Goal: Task Accomplishment & Management: Complete application form

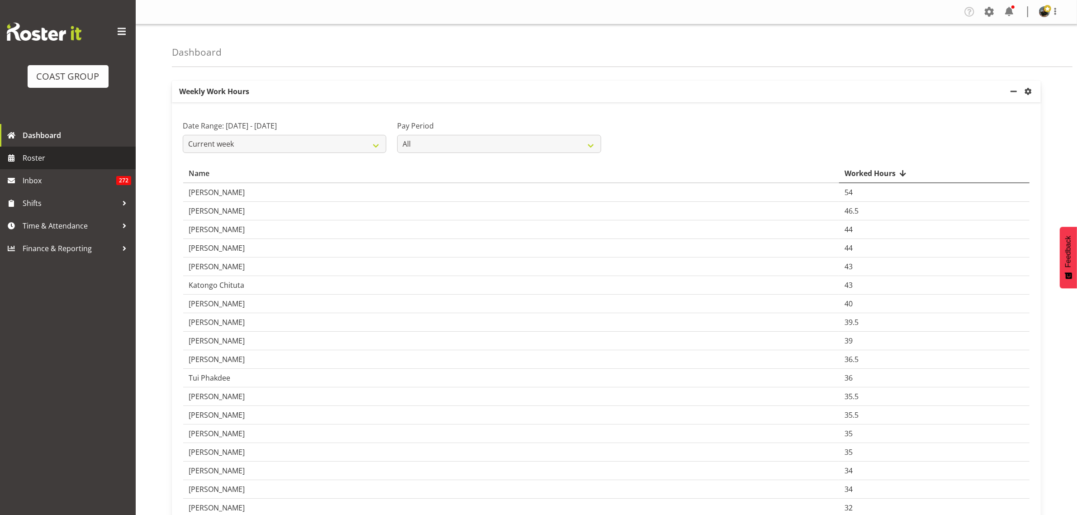
click at [39, 155] on span "Roster" at bounding box center [77, 158] width 109 height 14
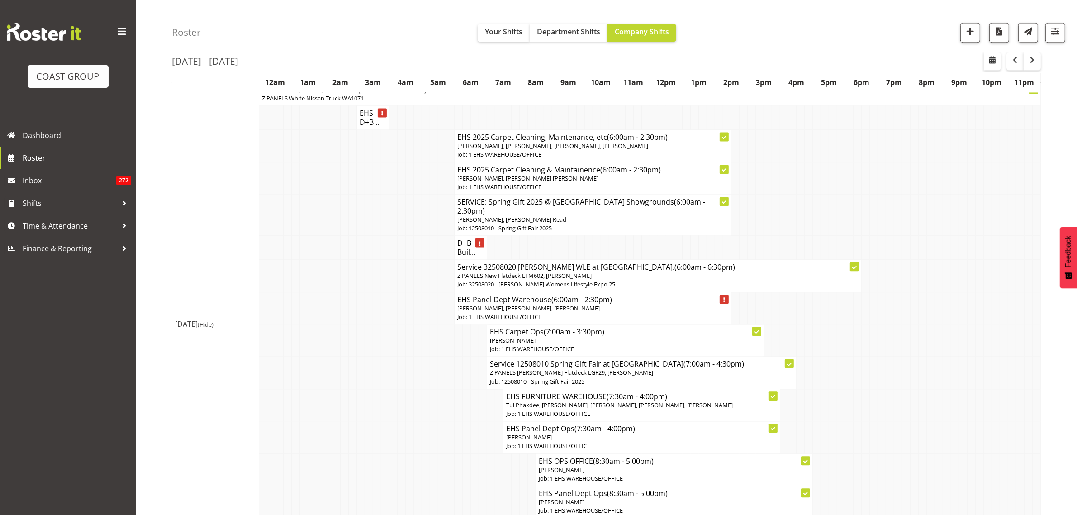
scroll to position [2427, 0]
click at [973, 33] on span "button" at bounding box center [970, 31] width 12 height 12
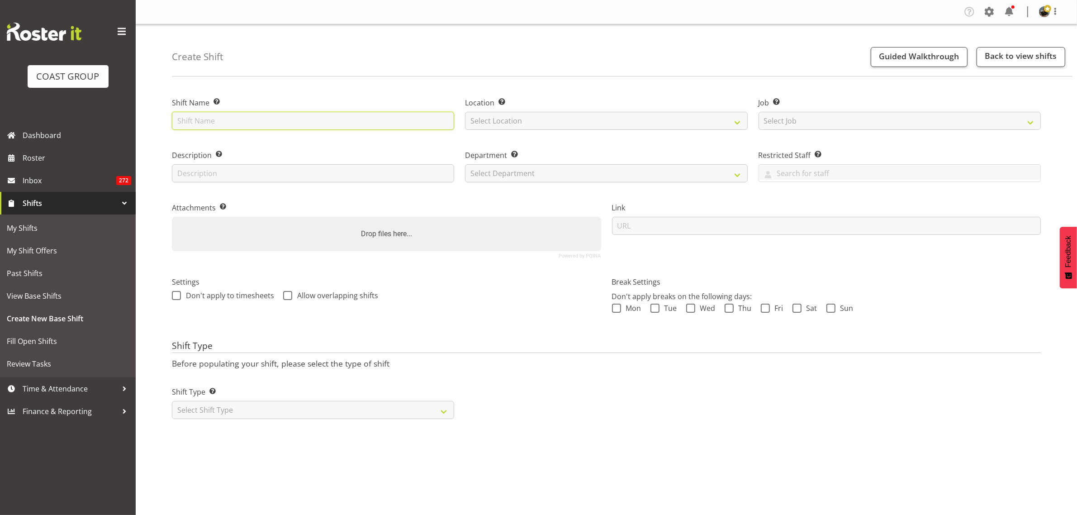
click at [240, 120] on input "text" at bounding box center [313, 121] width 282 height 18
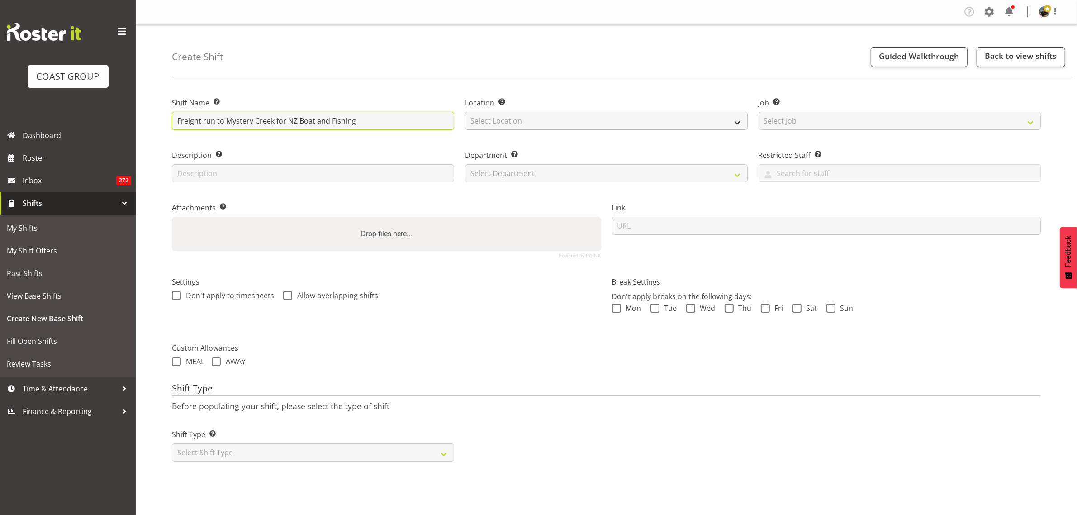
type input "Freight run to Mystery Creek for NZ Boat and Fishing"
click at [734, 121] on select "Select Location EHS RYMER" at bounding box center [606, 121] width 282 height 18
select select "35"
click at [465, 112] on select "Select Location EHS RYMER" at bounding box center [606, 121] width 282 height 18
click at [1029, 121] on select "Select Job Create new job 1 Carlton Events 1 Carlton Hamilton 1 Carlton Welling…" at bounding box center [900, 121] width 282 height 18
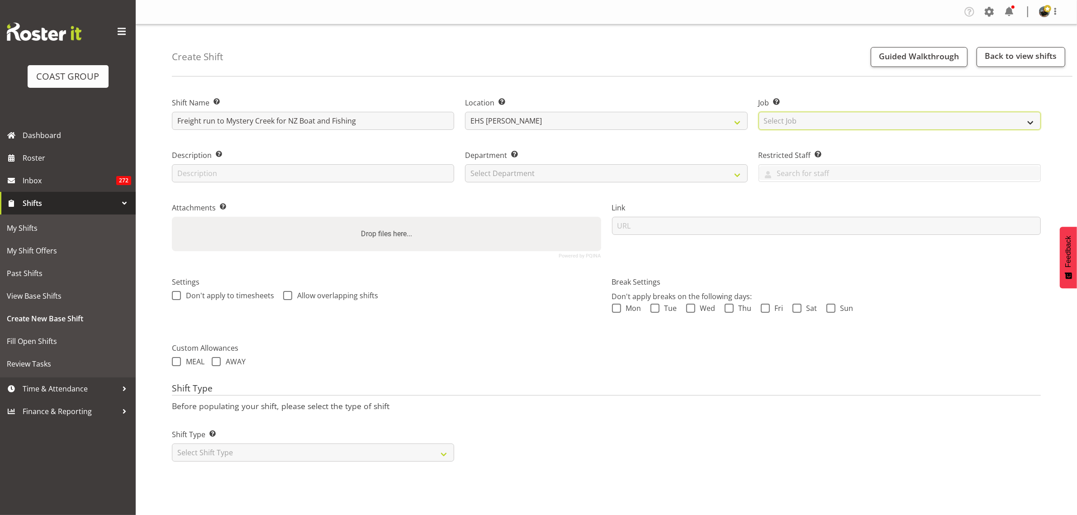
select select "9138"
click at [759, 112] on select "Select Job Create new job 1 Carlton Events 1 Carlton Hamilton 1 Carlton Welling…" at bounding box center [900, 121] width 282 height 18
click at [737, 175] on select "Select Department EHS AKL PANEL EHS AKL CARPET" at bounding box center [606, 173] width 282 height 18
select select "39"
click at [465, 164] on select "Select Department EHS AKL PANEL EHS AKL CARPET" at bounding box center [606, 173] width 282 height 18
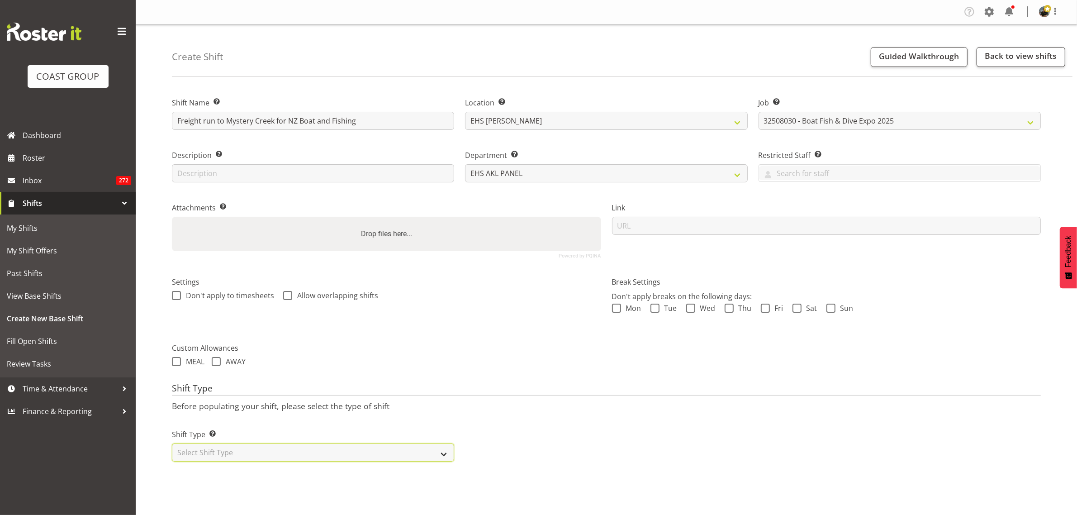
click at [442, 453] on select "Select Shift Type One Off Shift Recurring Shift Rotating Shift" at bounding box center [313, 452] width 282 height 18
select select "one_off"
click at [172, 444] on select "Select Shift Type One Off Shift Recurring Shift Rotating Shift" at bounding box center [313, 452] width 282 height 18
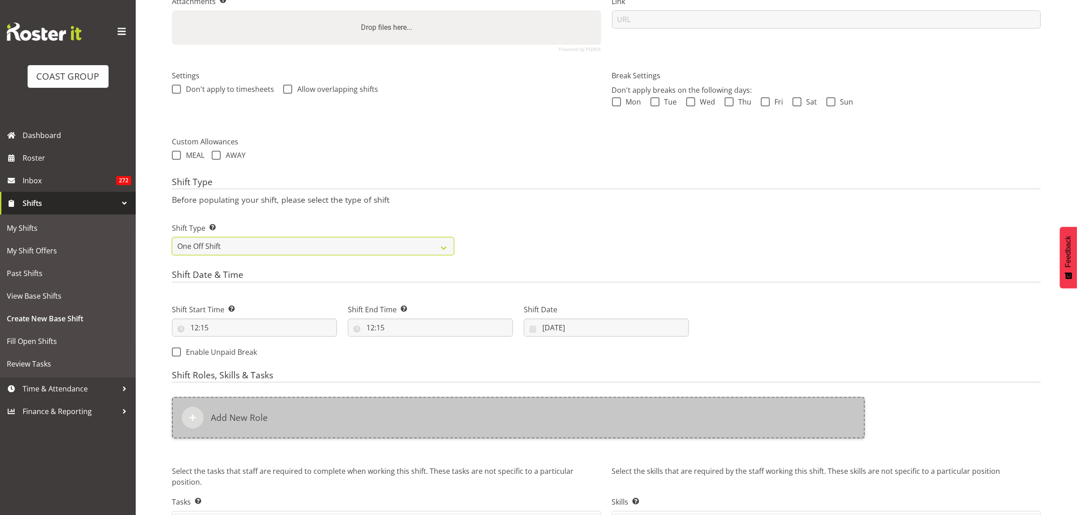
scroll to position [226, 0]
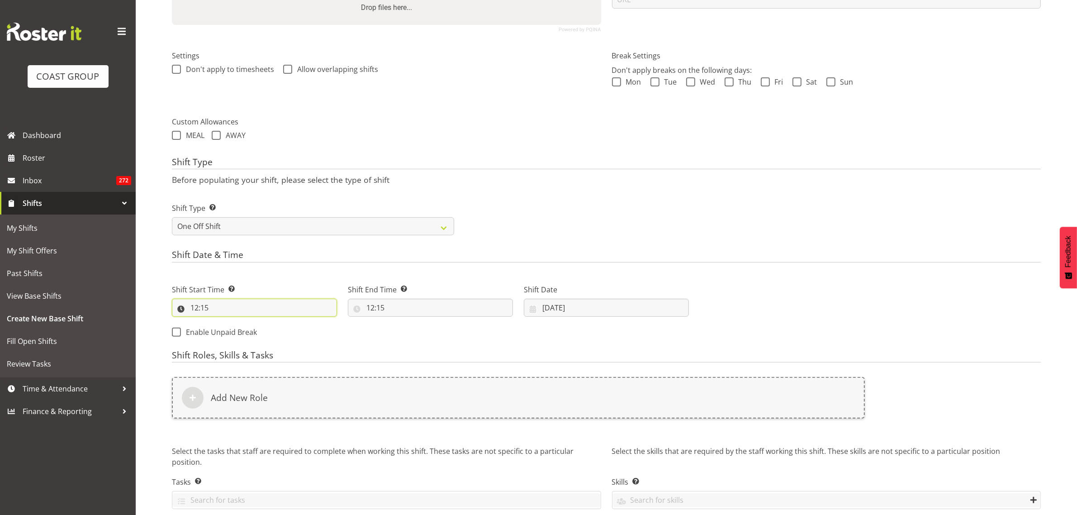
click at [246, 309] on input "12:15" at bounding box center [254, 308] width 165 height 18
click at [232, 331] on select "00 01 02 03 04 05 06 07 08 09 10 11 12 13 14 15 16 17 18 19 20 21 22 23" at bounding box center [233, 331] width 20 height 18
select select "6"
click at [223, 323] on select "00 01 02 03 04 05 06 07 08 09 10 11 12 13 14 15 16 17 18 19 20 21 22 23" at bounding box center [233, 331] width 20 height 18
type input "06:15"
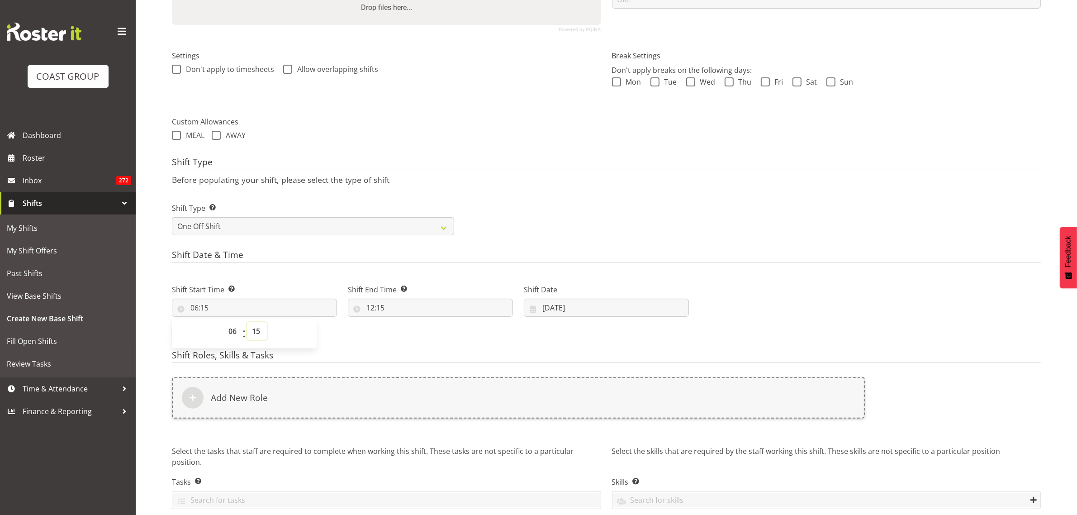
click at [257, 329] on select "00 01 02 03 04 05 06 07 08 09 10 11 12 13 14 15 16 17 18 19 20 21 22 23 24 25 2…" at bounding box center [257, 331] width 20 height 18
select select "0"
click at [247, 323] on select "00 01 02 03 04 05 06 07 08 09 10 11 12 13 14 15 16 17 18 19 20 21 22 23 24 25 2…" at bounding box center [257, 331] width 20 height 18
type input "06:00"
click at [444, 307] on input "12:15" at bounding box center [430, 308] width 165 height 18
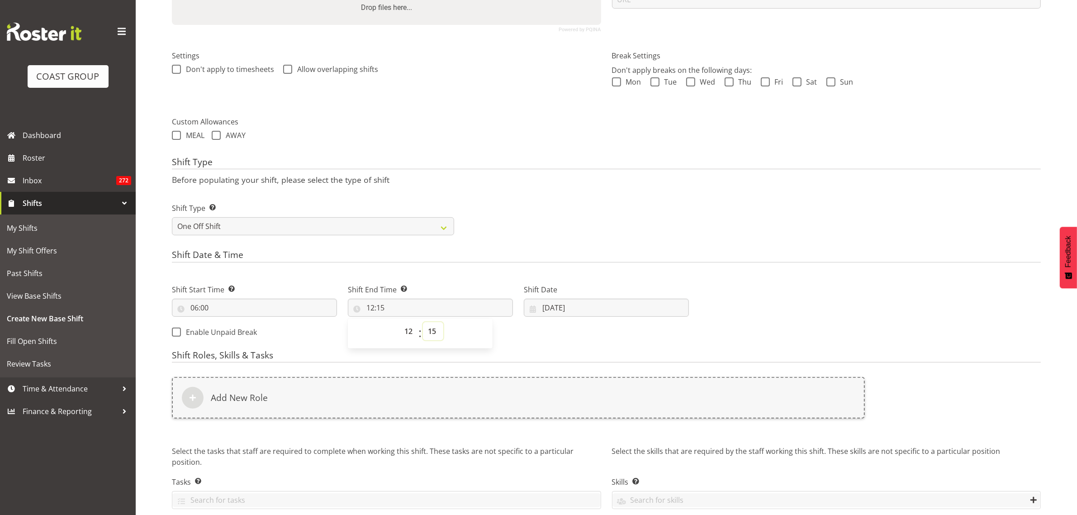
click at [433, 332] on select "00 01 02 03 04 05 06 07 08 09 10 11 12 13 14 15 16 17 18 19 20 21 22 23 24 25 2…" at bounding box center [433, 331] width 20 height 18
select select "0"
click at [423, 323] on select "00 01 02 03 04 05 06 07 08 09 10 11 12 13 14 15 16 17 18 19 20 21 22 23 24 25 2…" at bounding box center [433, 331] width 20 height 18
type input "12:00"
click at [612, 306] on input "19/08/2025" at bounding box center [606, 308] width 165 height 18
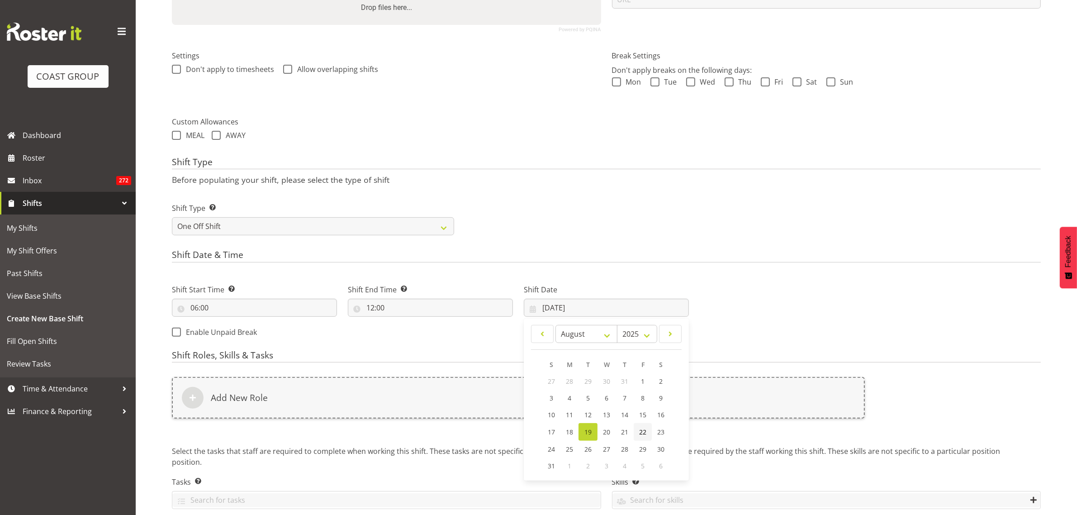
click at [644, 434] on span "22" at bounding box center [642, 431] width 7 height 9
type input "22/08/2025"
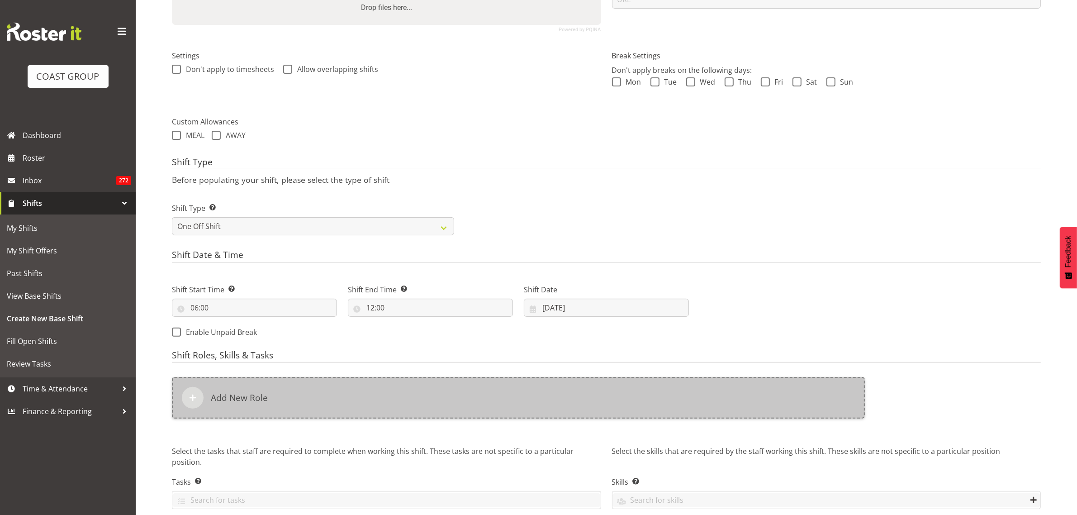
click at [481, 397] on div "Add New Role" at bounding box center [518, 398] width 693 height 42
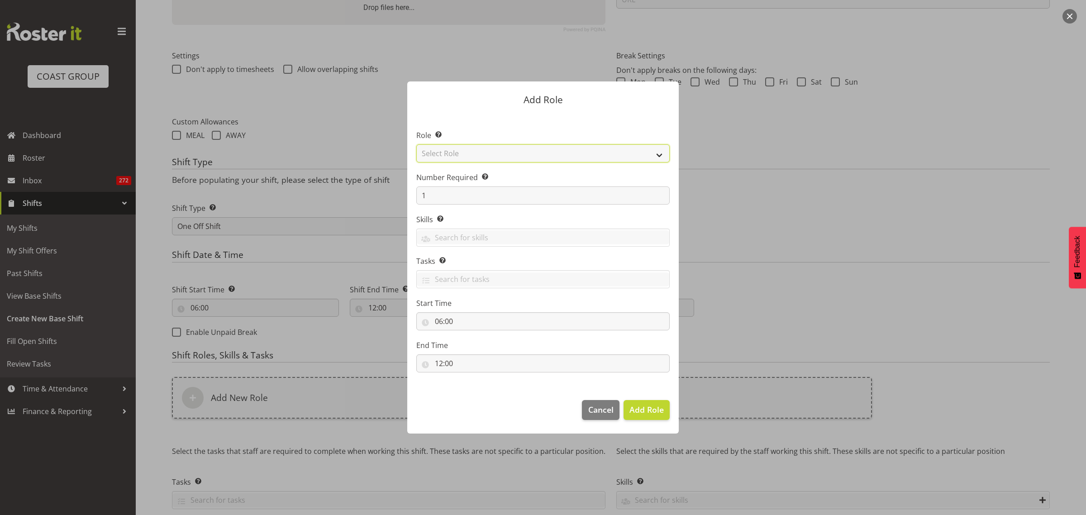
click at [659, 155] on select "Select Role ACCOUNT MANAGER ACCOUNT MANAGER DW ACCOUNTS AKL DIANNA VEHICLES AKL…" at bounding box center [542, 153] width 253 height 18
select select "188"
click at [416, 144] on select "Select Role ACCOUNT MANAGER ACCOUNT MANAGER DW ACCOUNTS AKL DIANNA VEHICLES AKL…" at bounding box center [542, 153] width 253 height 18
click at [448, 199] on input "1" at bounding box center [542, 195] width 253 height 18
type input "2"
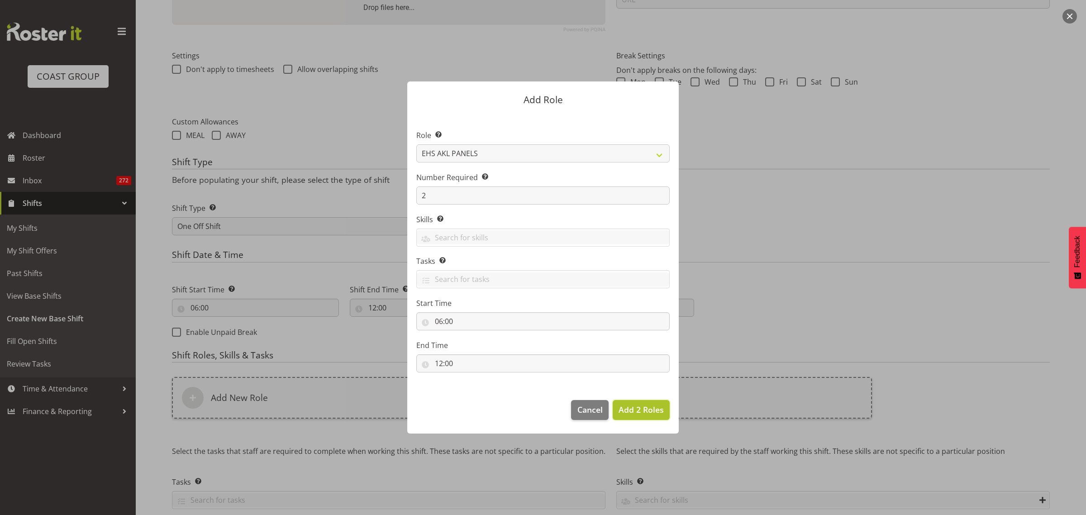
click at [635, 413] on span "Add 2 Roles" at bounding box center [640, 409] width 45 height 11
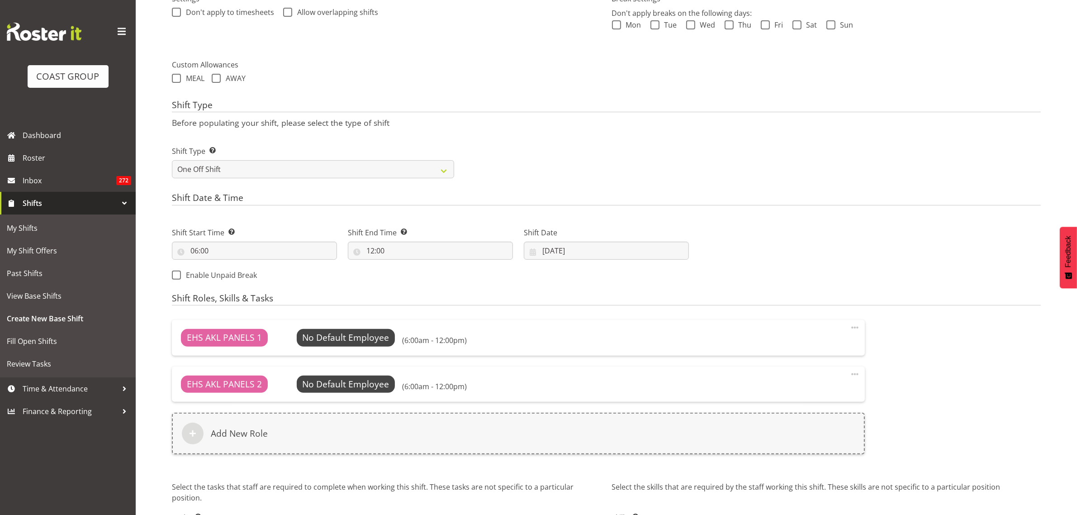
scroll to position [360, 0]
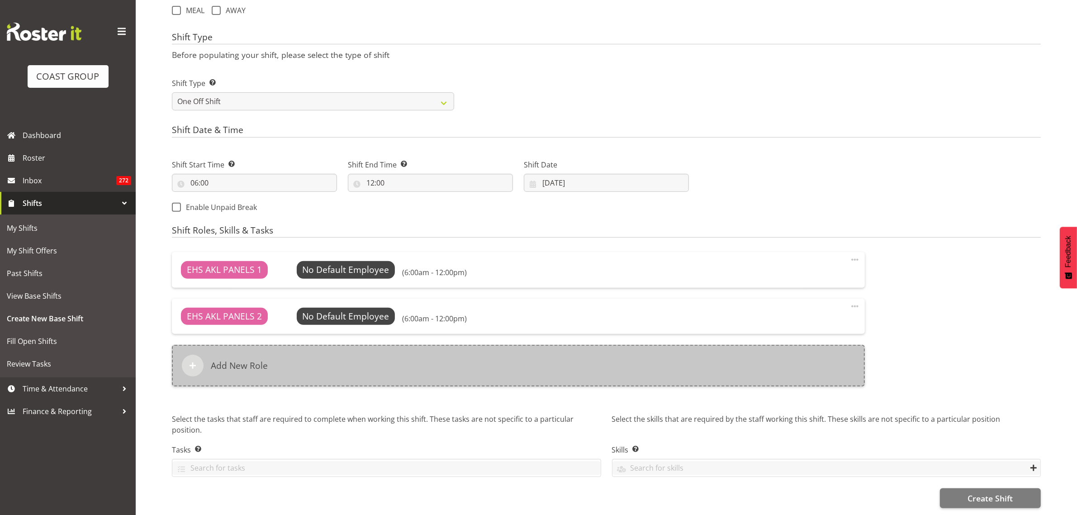
click at [435, 360] on div "Add New Role" at bounding box center [518, 366] width 693 height 42
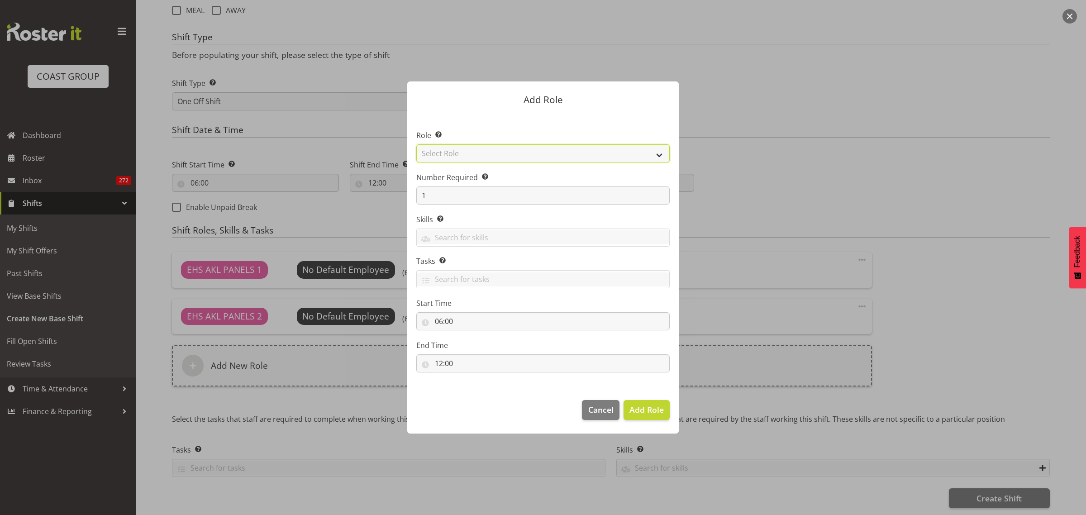
click at [660, 156] on select "Select Role ACCOUNT MANAGER ACCOUNT MANAGER DW ACCOUNTS AKL DIANNA VEHICLES AKL…" at bounding box center [542, 153] width 253 height 18
select select "81"
click at [416, 144] on select "Select Role ACCOUNT MANAGER ACCOUNT MANAGER DW ACCOUNTS AKL DIANNA VEHICLES AKL…" at bounding box center [542, 153] width 253 height 18
click at [451, 196] on input "1" at bounding box center [542, 195] width 253 height 18
type input "3"
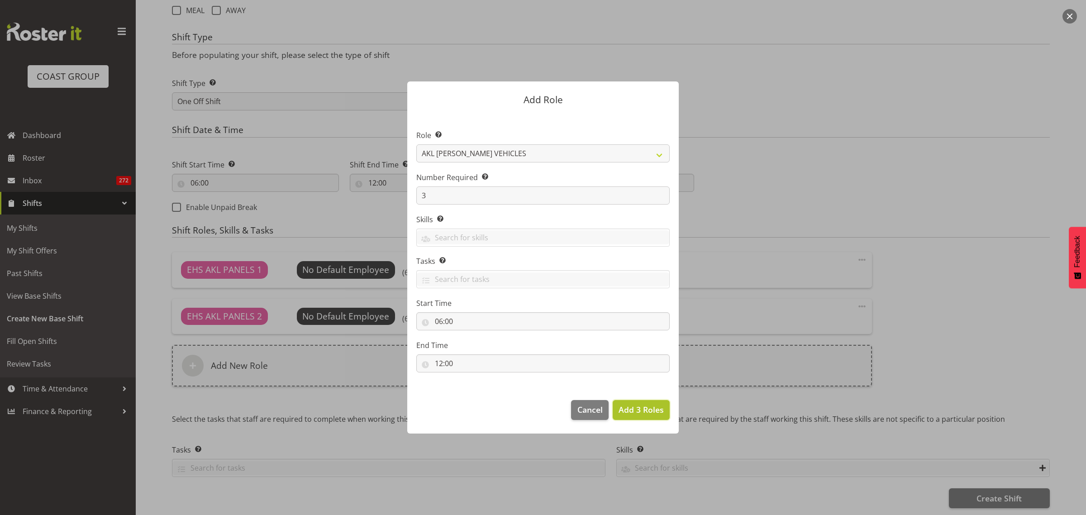
click at [632, 408] on span "Add 3 Roles" at bounding box center [640, 409] width 45 height 11
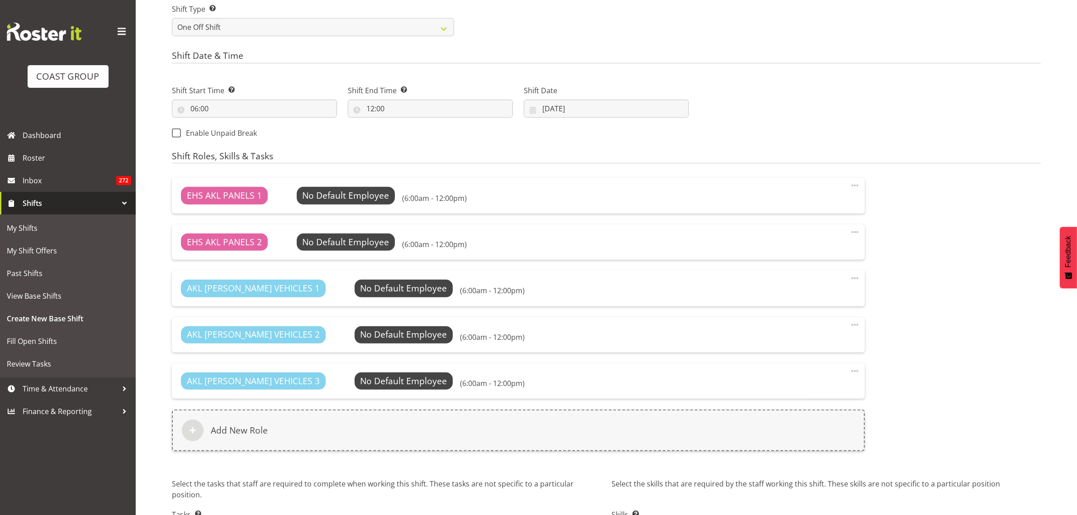
scroll to position [498, 0]
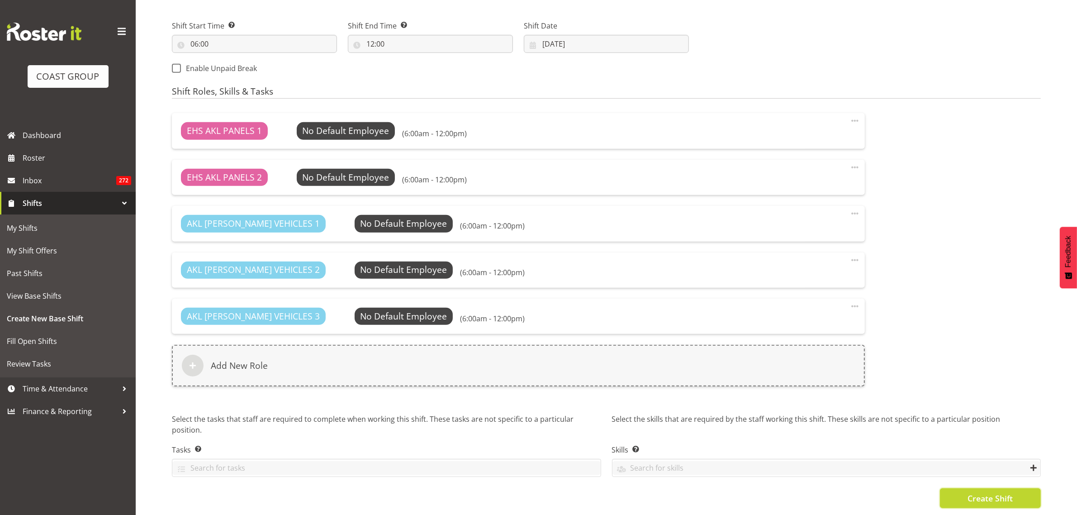
click at [982, 492] on span "Create Shift" at bounding box center [990, 498] width 45 height 12
